Goal: Information Seeking & Learning: Understand process/instructions

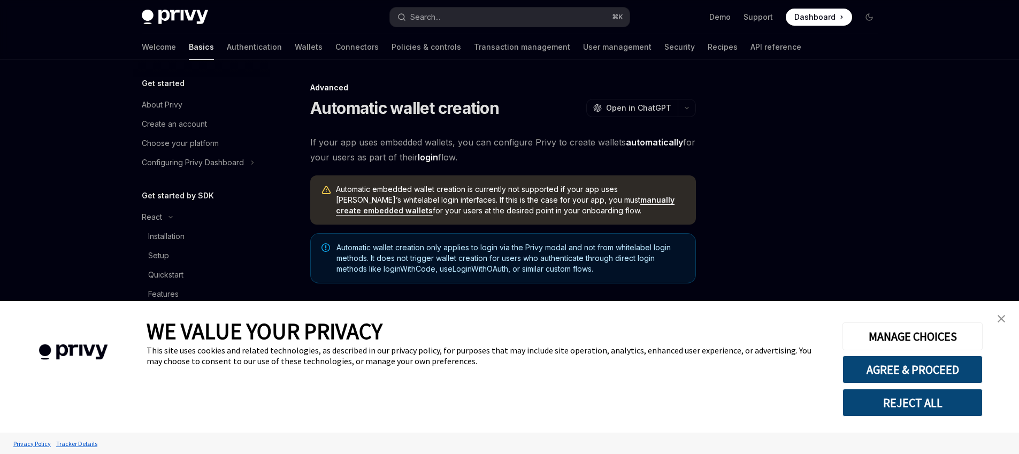
click at [1003, 317] on img "close banner" at bounding box center [1001, 318] width 7 height 7
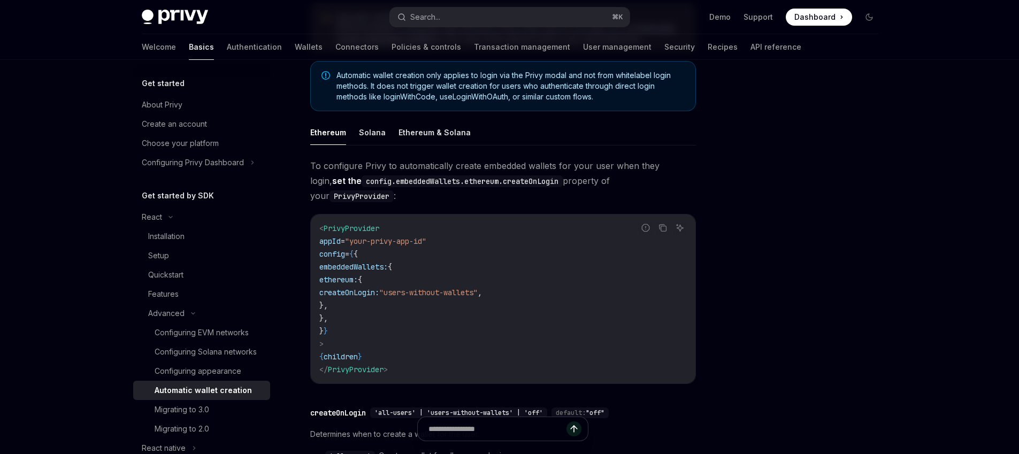
scroll to position [227, 0]
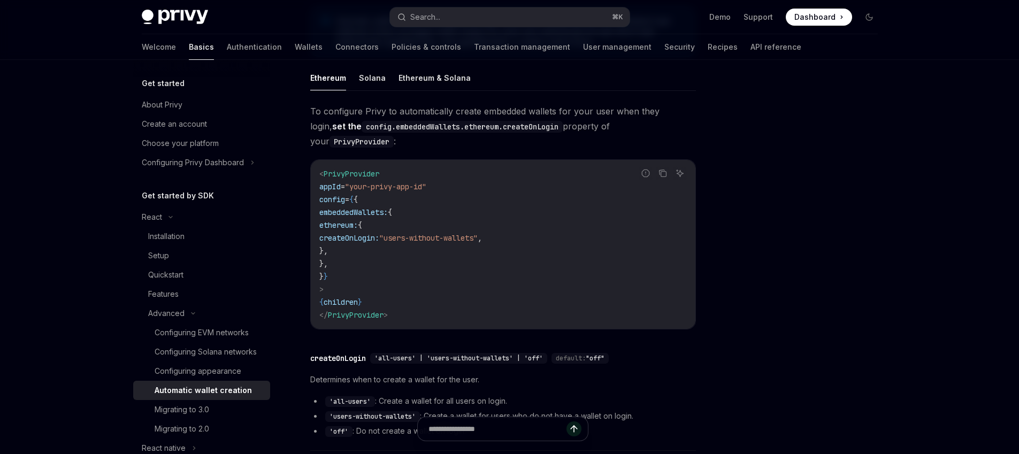
drag, startPoint x: 570, startPoint y: 224, endPoint x: 369, endPoint y: 209, distance: 201.7
click at [369, 209] on code "< PrivyProvider appId = "your-privy-app-id" config = { { embeddedWallets: { eth…" at bounding box center [503, 244] width 368 height 154
click at [412, 231] on code "< PrivyProvider appId = "your-privy-app-id" config = { { embeddedWallets: { eth…" at bounding box center [503, 244] width 368 height 154
drag, startPoint x: 418, startPoint y: 239, endPoint x: 338, endPoint y: 197, distance: 90.4
click at [338, 197] on code "< PrivyProvider appId = "your-privy-app-id" config = { { embeddedWallets: { eth…" at bounding box center [503, 244] width 368 height 154
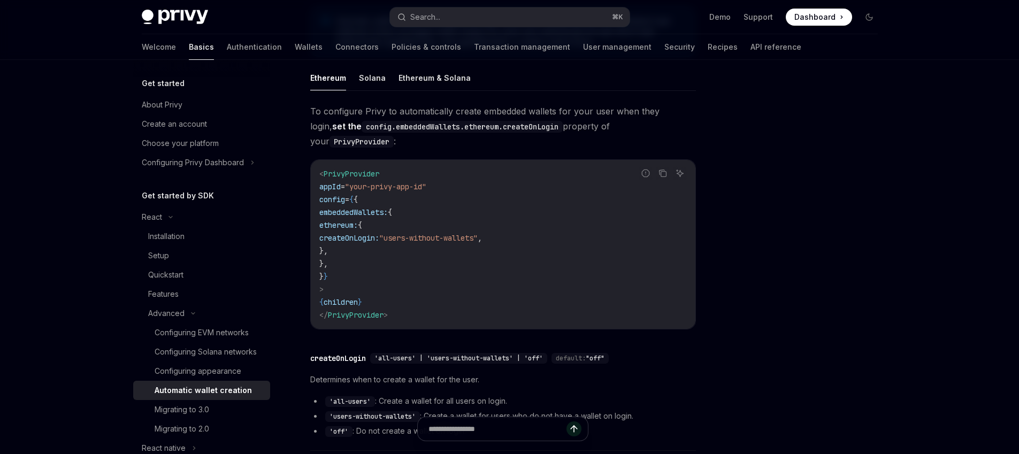
click at [476, 237] on code "< PrivyProvider appId = "your-privy-app-id" config = { { embeddedWallets: { eth…" at bounding box center [503, 244] width 368 height 154
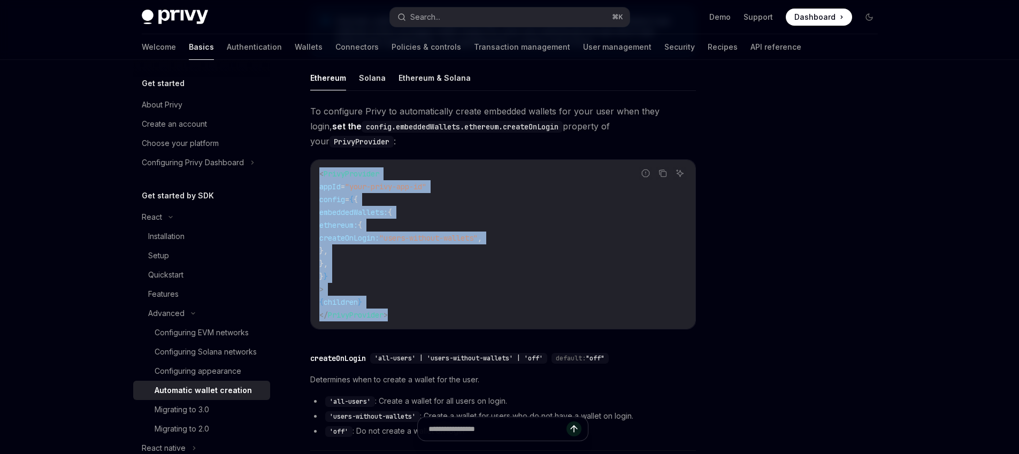
drag, startPoint x: 399, startPoint y: 299, endPoint x: 312, endPoint y: 164, distance: 160.3
click at [312, 164] on div "< PrivyProvider appId = "your-privy-app-id" config = { { embeddedWallets: { eth…" at bounding box center [503, 244] width 385 height 169
click at [664, 169] on icon "Copy the contents from the code block" at bounding box center [663, 173] width 9 height 9
click at [482, 254] on code "< PrivyProvider appId = "your-privy-app-id" config = { { embeddedWallets: { eth…" at bounding box center [503, 244] width 368 height 154
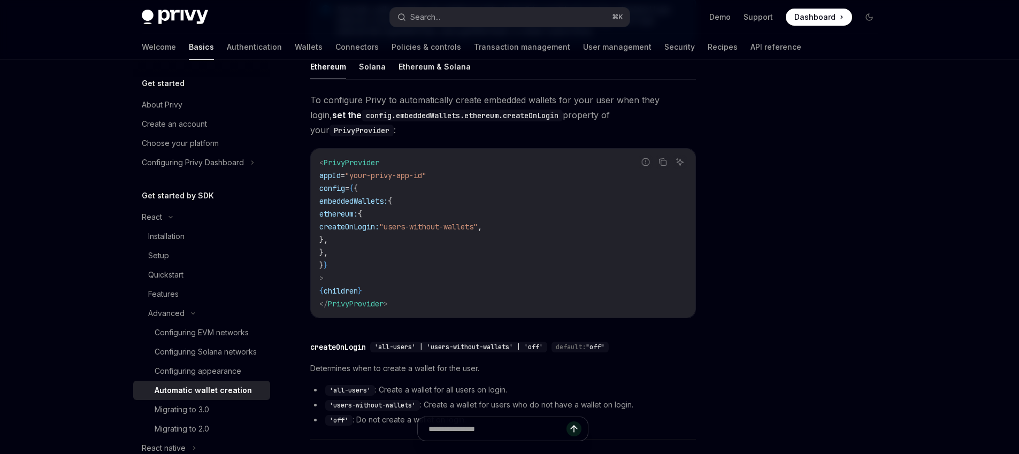
scroll to position [0, 0]
